Goal: Transaction & Acquisition: Subscribe to service/newsletter

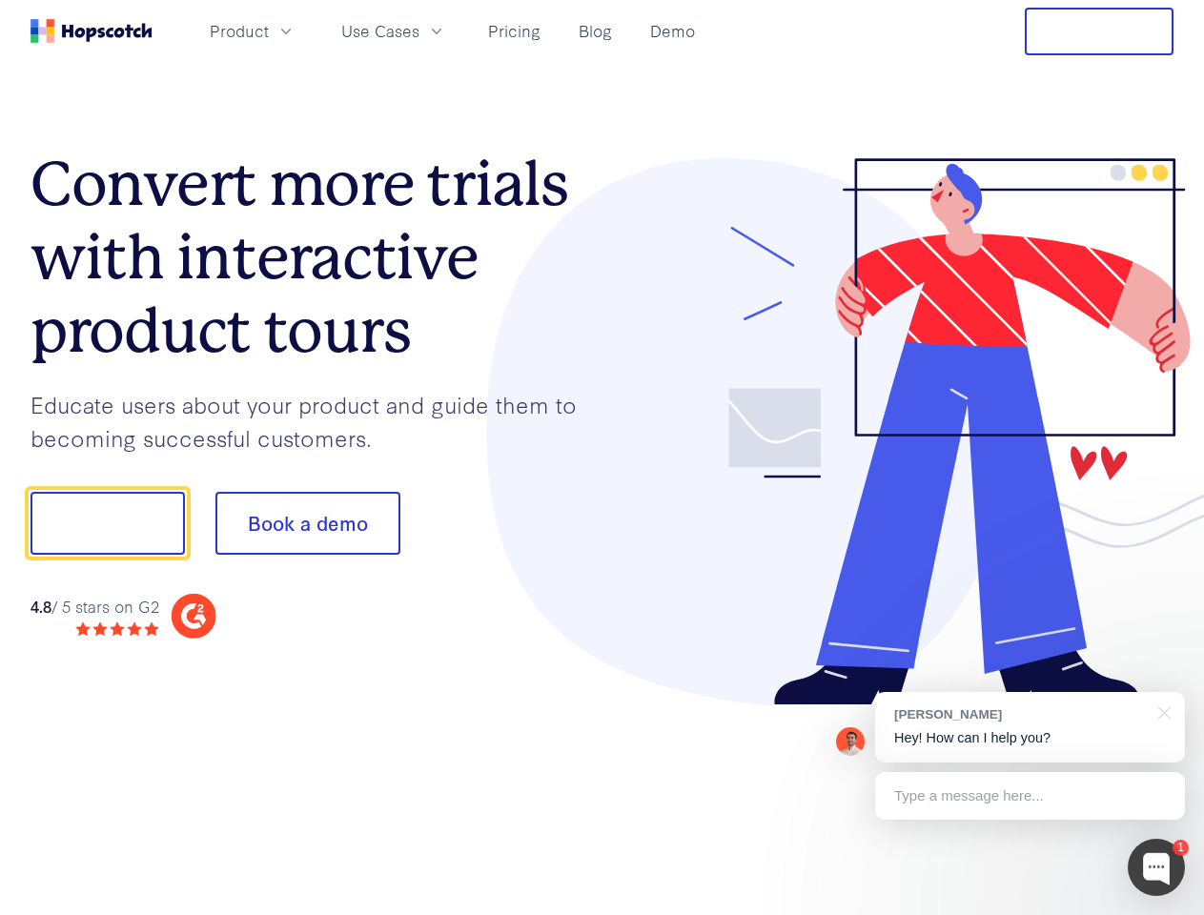
click at [603, 458] on div at bounding box center [889, 432] width 572 height 548
click at [269, 31] on span "Product" at bounding box center [239, 31] width 59 height 24
click at [420, 31] on span "Use Cases" at bounding box center [380, 31] width 78 height 24
click at [1100, 31] on button "Free Trial" at bounding box center [1099, 32] width 149 height 48
click at [107, 524] on button "Show me!" at bounding box center [108, 523] width 154 height 63
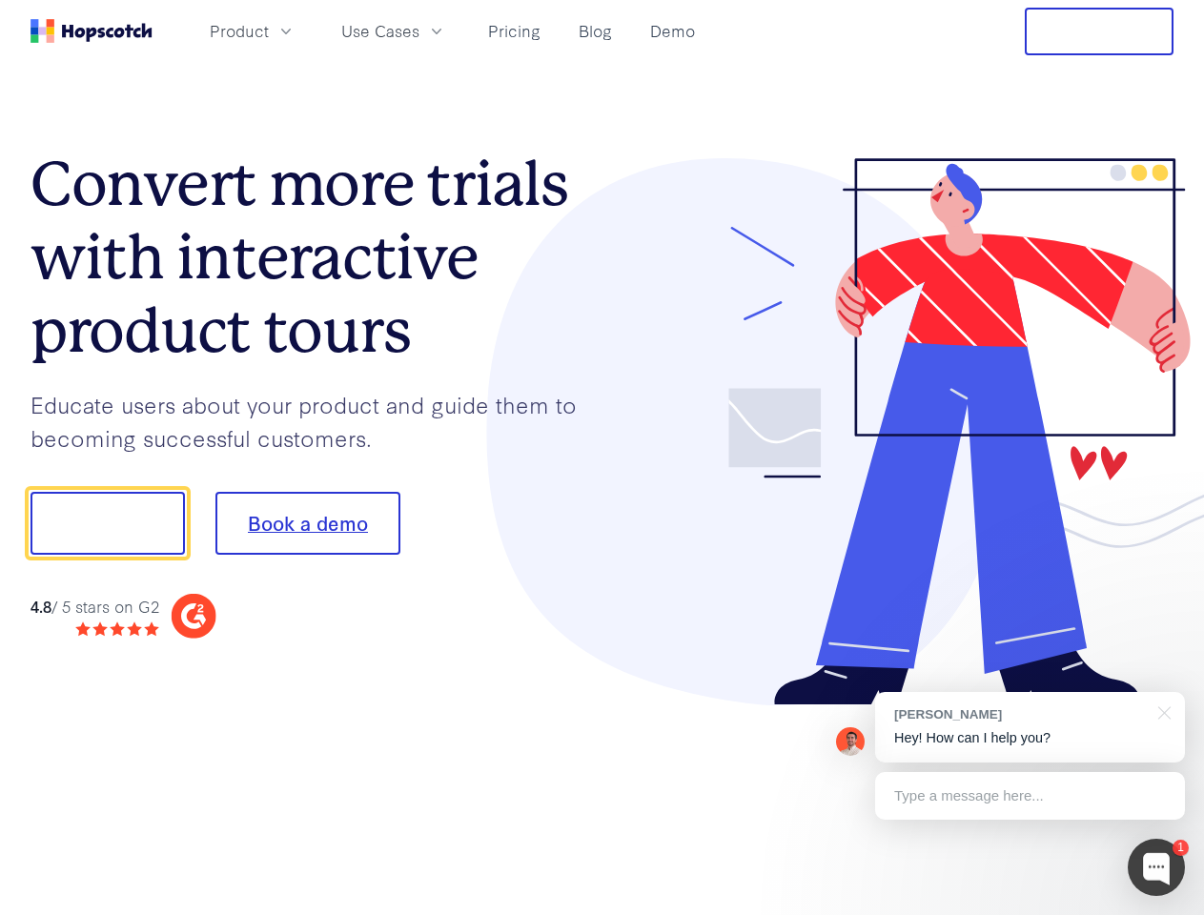
click at [307, 524] on button "Book a demo" at bounding box center [308, 523] width 185 height 63
click at [1157, 868] on div at bounding box center [1156, 867] width 57 height 57
click at [1030, 728] on div "[PERSON_NAME] Hey! How can I help you?" at bounding box center [1030, 727] width 310 height 71
click at [1162, 711] on div at bounding box center [1007, 521] width 358 height 636
click at [1030, 796] on div at bounding box center [1007, 649] width 358 height 380
